Goal: Information Seeking & Learning: Learn about a topic

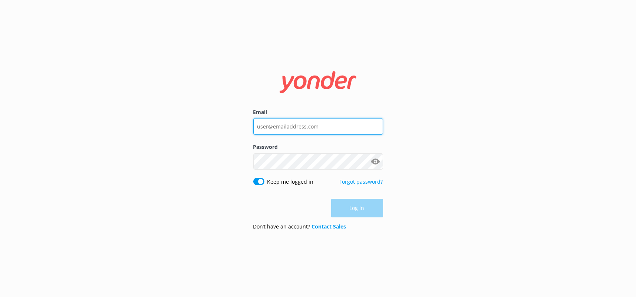
type input "[PERSON_NAME][EMAIL_ADDRESS][PERSON_NAME][DOMAIN_NAME]"
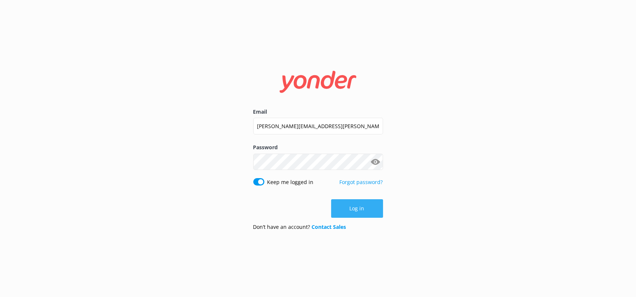
click at [373, 212] on div "Log in" at bounding box center [318, 208] width 130 height 19
click at [361, 214] on button "Log in" at bounding box center [357, 208] width 52 height 19
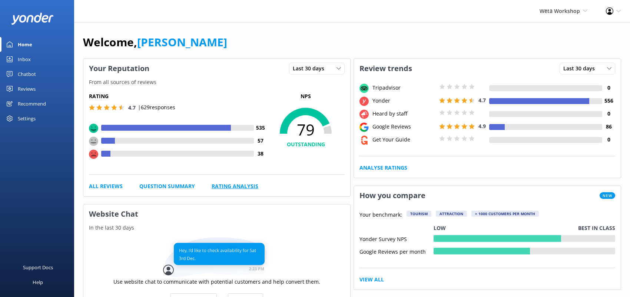
click at [252, 189] on link "Rating Analysis" at bounding box center [235, 186] width 47 height 8
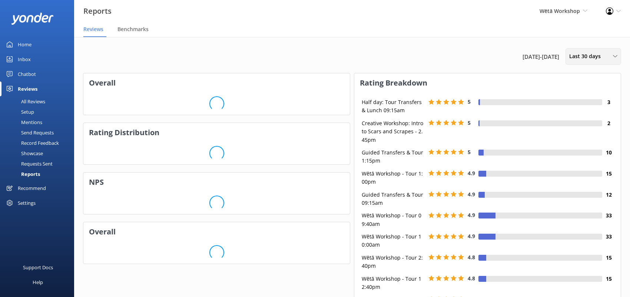
click at [618, 53] on div "Last 30 days" at bounding box center [594, 56] width 52 height 8
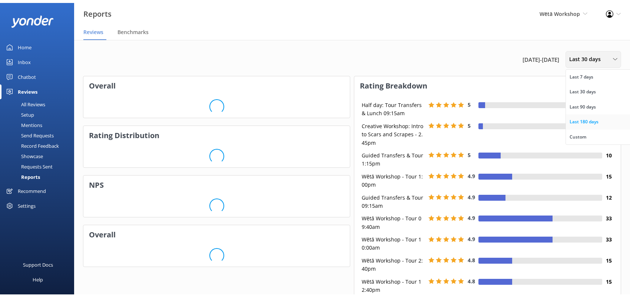
scroll to position [111, 261]
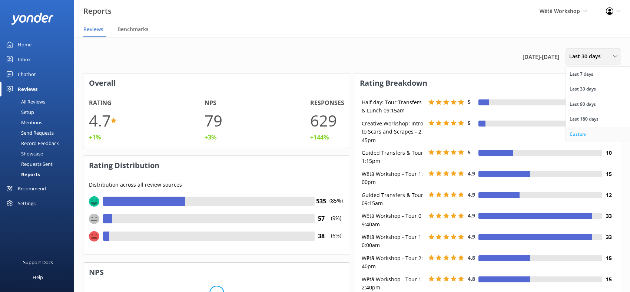
click at [596, 133] on link "Custom" at bounding box center [599, 134] width 66 height 15
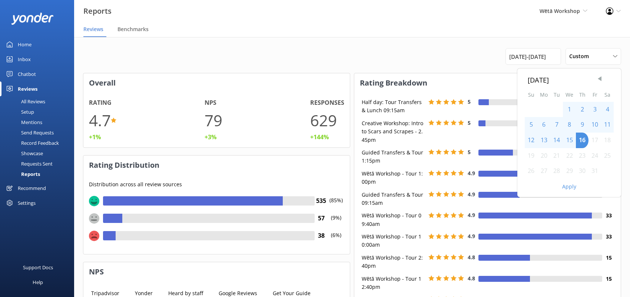
click at [603, 78] on span "Previous Month" at bounding box center [599, 78] width 7 height 7
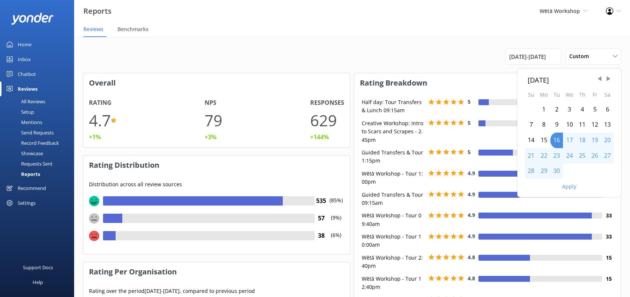
scroll to position [130, 261]
click at [609, 139] on div "20" at bounding box center [607, 141] width 13 height 16
click at [606, 137] on div "20" at bounding box center [607, 141] width 13 height 16
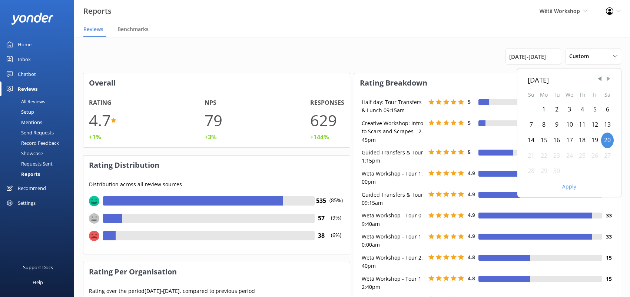
click at [610, 80] on span "Next Month" at bounding box center [608, 78] width 7 height 7
click at [529, 124] on div "5" at bounding box center [531, 125] width 13 height 16
click at [571, 186] on button "Apply" at bounding box center [569, 186] width 14 height 5
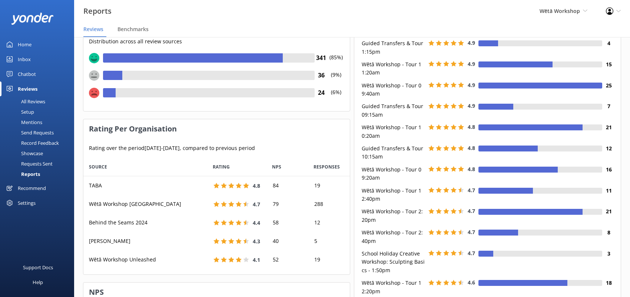
scroll to position [0, 0]
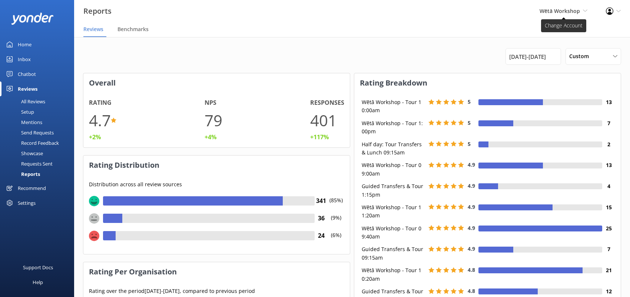
click at [585, 10] on icon at bounding box center [585, 11] width 4 height 4
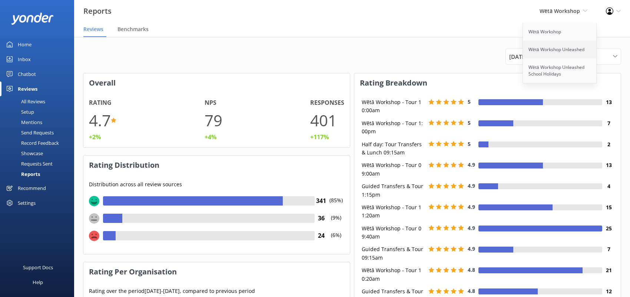
click at [559, 49] on link "Wētā Workshop Unleashed" at bounding box center [560, 50] width 74 height 18
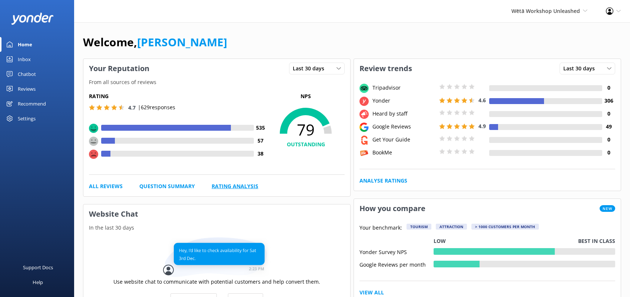
click at [216, 185] on link "Rating Analysis" at bounding box center [235, 186] width 47 height 8
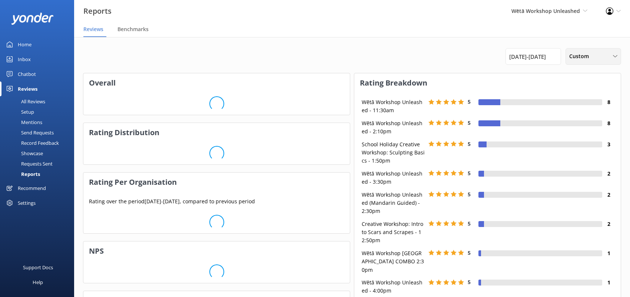
scroll to position [6, 6]
click at [605, 57] on div "Custom" at bounding box center [594, 56] width 52 height 8
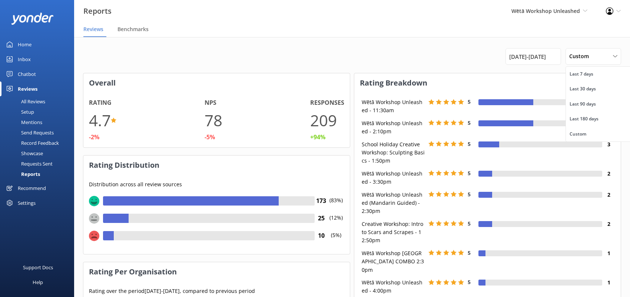
click at [421, 52] on div "[DATE] - [DATE] Custom Last 7 days Last 30 days Last 90 days Last 180 days Cust…" at bounding box center [352, 56] width 538 height 17
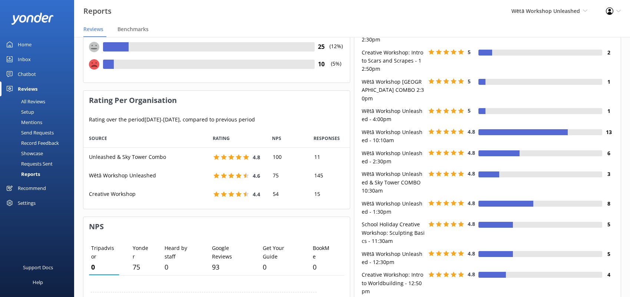
scroll to position [185, 0]
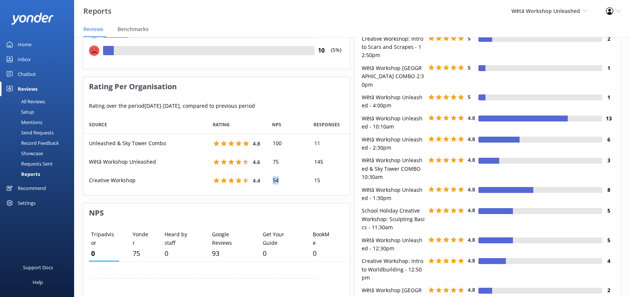
drag, startPoint x: 278, startPoint y: 182, endPoint x: 265, endPoint y: 181, distance: 12.2
click at [265, 181] on div "Creative Workshop 4.4 54 15" at bounding box center [216, 180] width 267 height 19
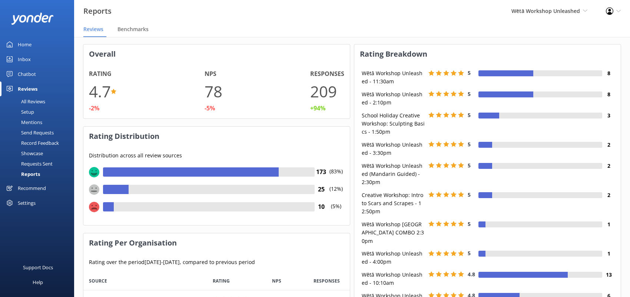
scroll to position [0, 0]
